Goal: Find specific page/section: Find specific page/section

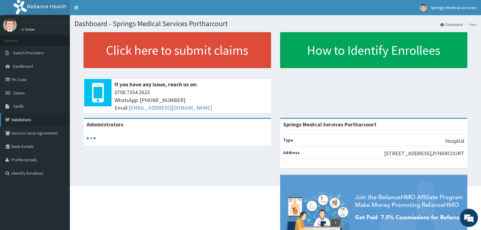
click at [20, 122] on link "Validations" at bounding box center [35, 119] width 70 height 13
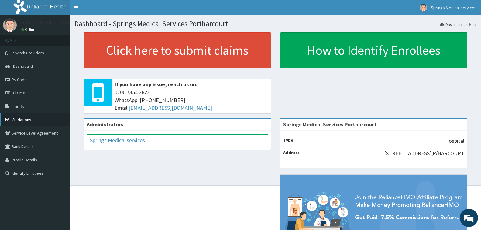
click at [20, 122] on link "Validations" at bounding box center [35, 119] width 70 height 13
